Goal: Information Seeking & Learning: Learn about a topic

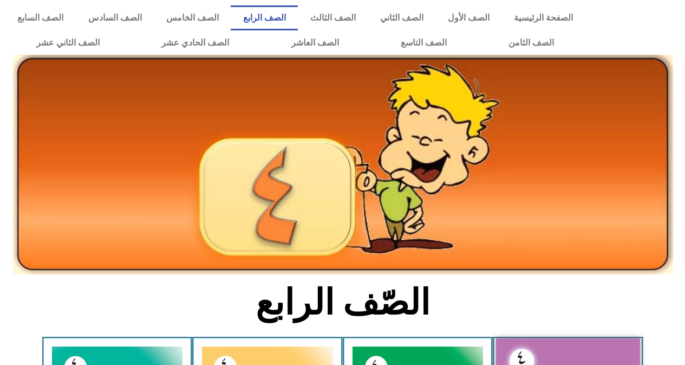
scroll to position [271, 0]
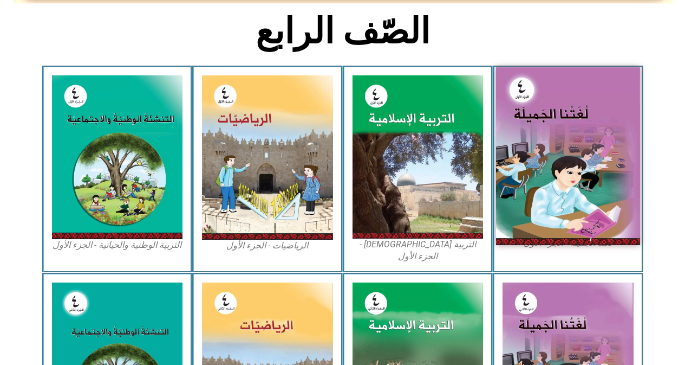
click at [511, 173] on img at bounding box center [568, 155] width 144 height 177
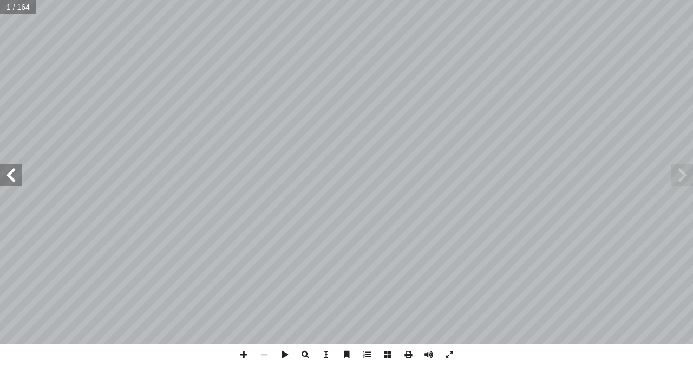
click at [12, 185] on span at bounding box center [11, 175] width 22 height 22
click at [17, 180] on span at bounding box center [11, 175] width 22 height 22
click at [11, 185] on span at bounding box center [11, 175] width 22 height 22
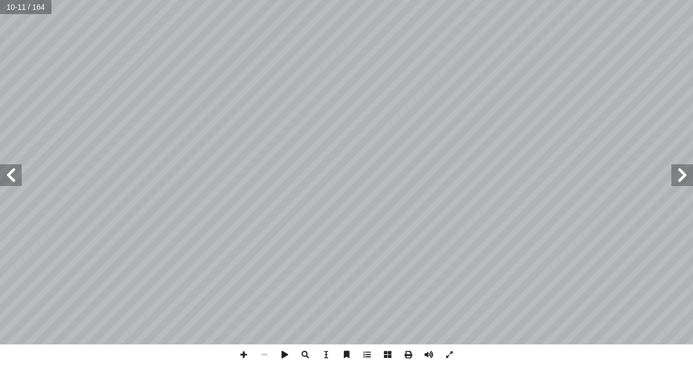
click at [11, 185] on span at bounding box center [11, 175] width 22 height 22
